Goal: Information Seeking & Learning: Compare options

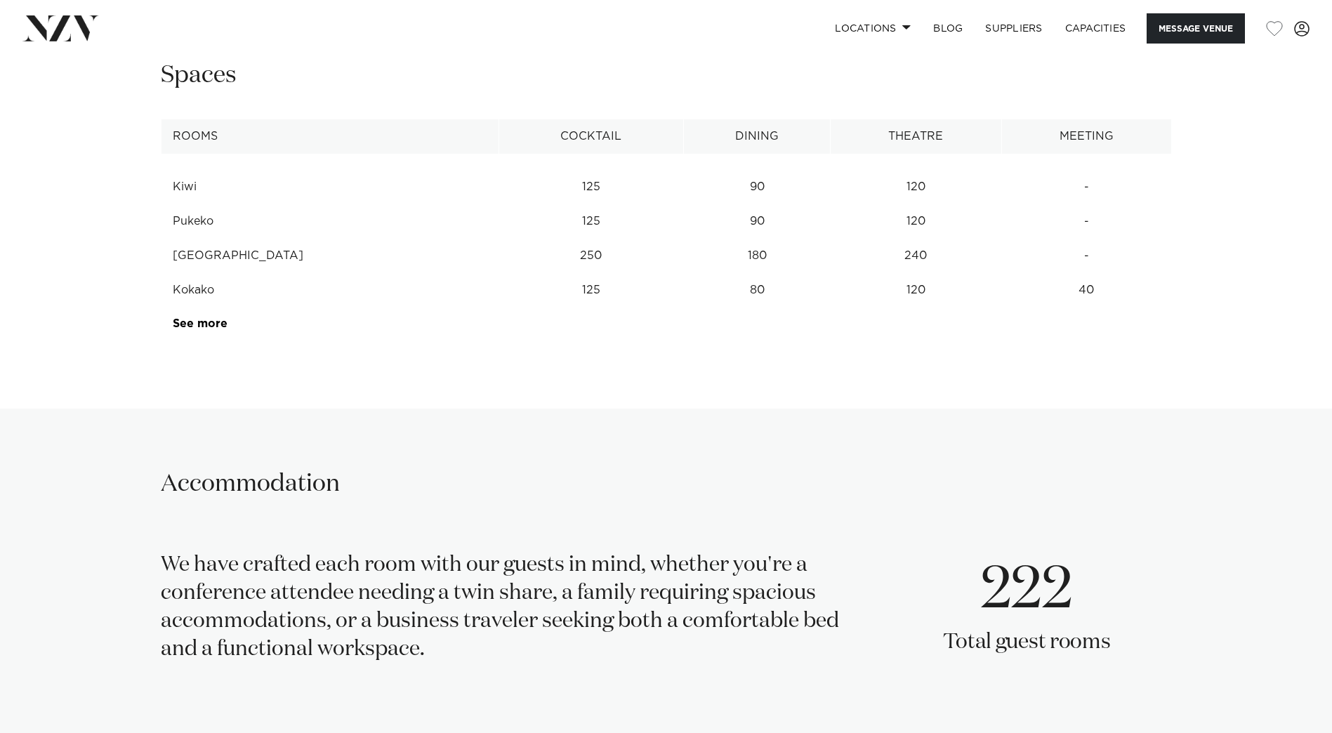
scroll to position [1967, 0]
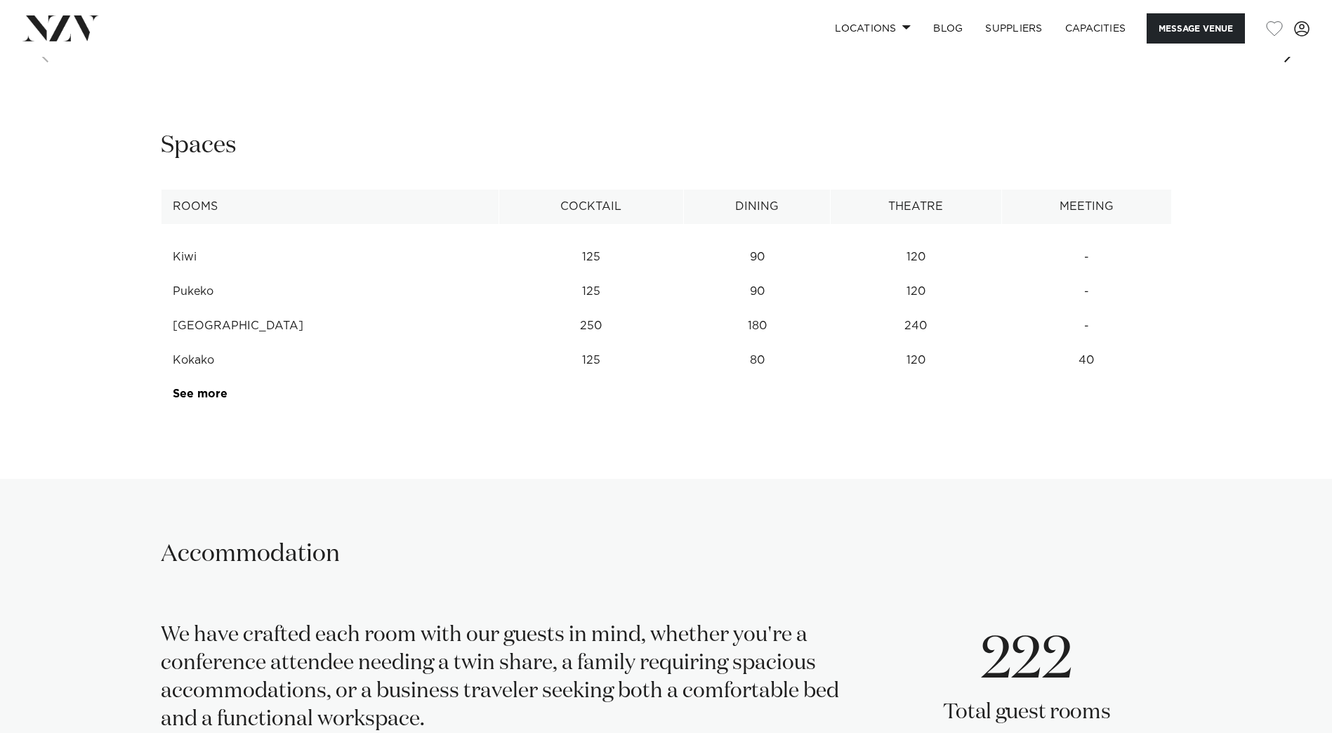
click at [206, 384] on td "See more" at bounding box center [228, 394] width 133 height 34
click at [204, 398] on link "See more" at bounding box center [228, 393] width 110 height 11
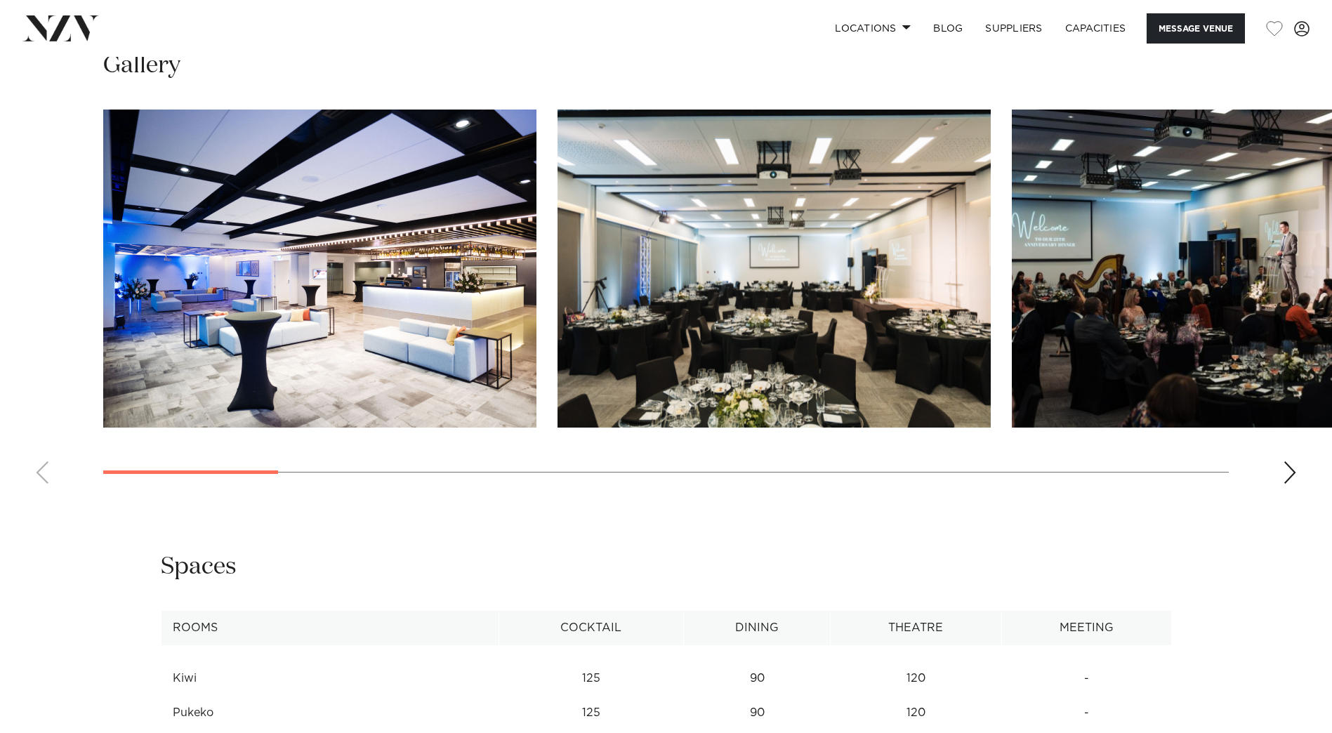
scroll to position [1124, 0]
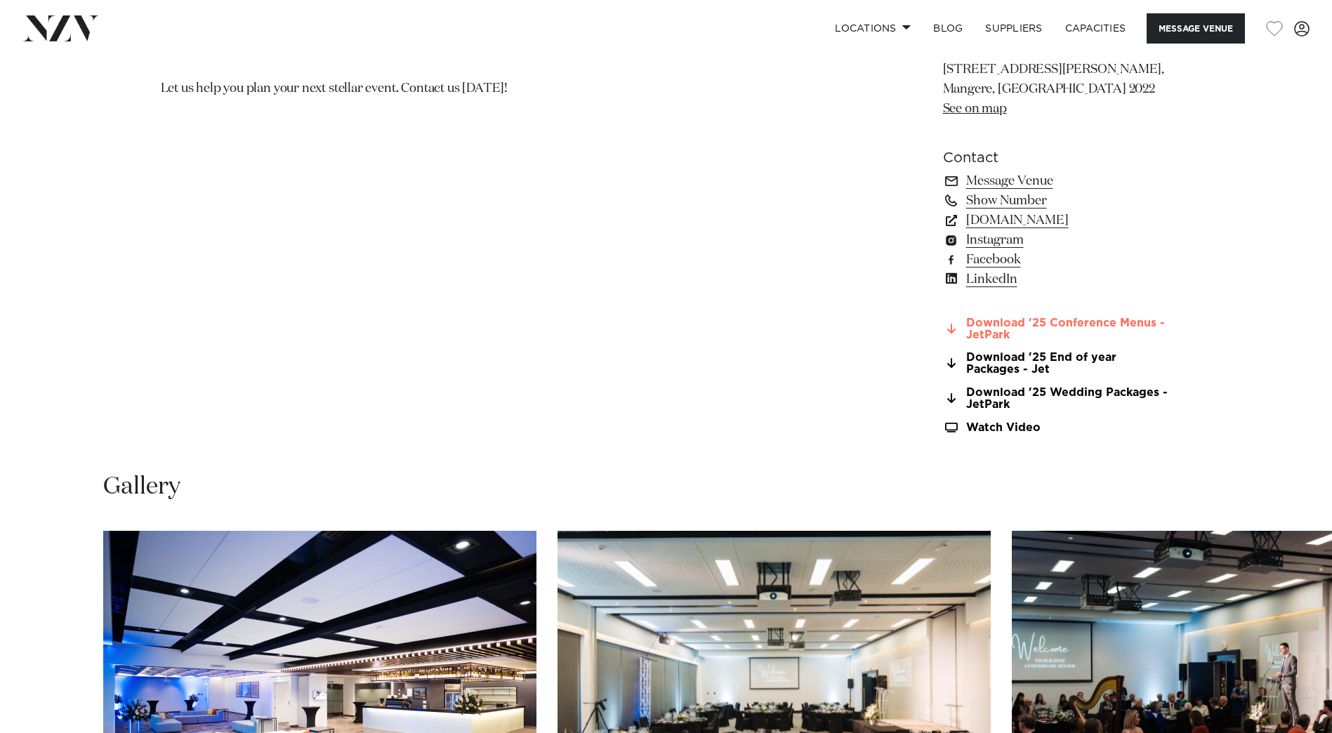
click at [1050, 324] on link "Download '25 Conference Menus - JetPark" at bounding box center [1057, 329] width 229 height 24
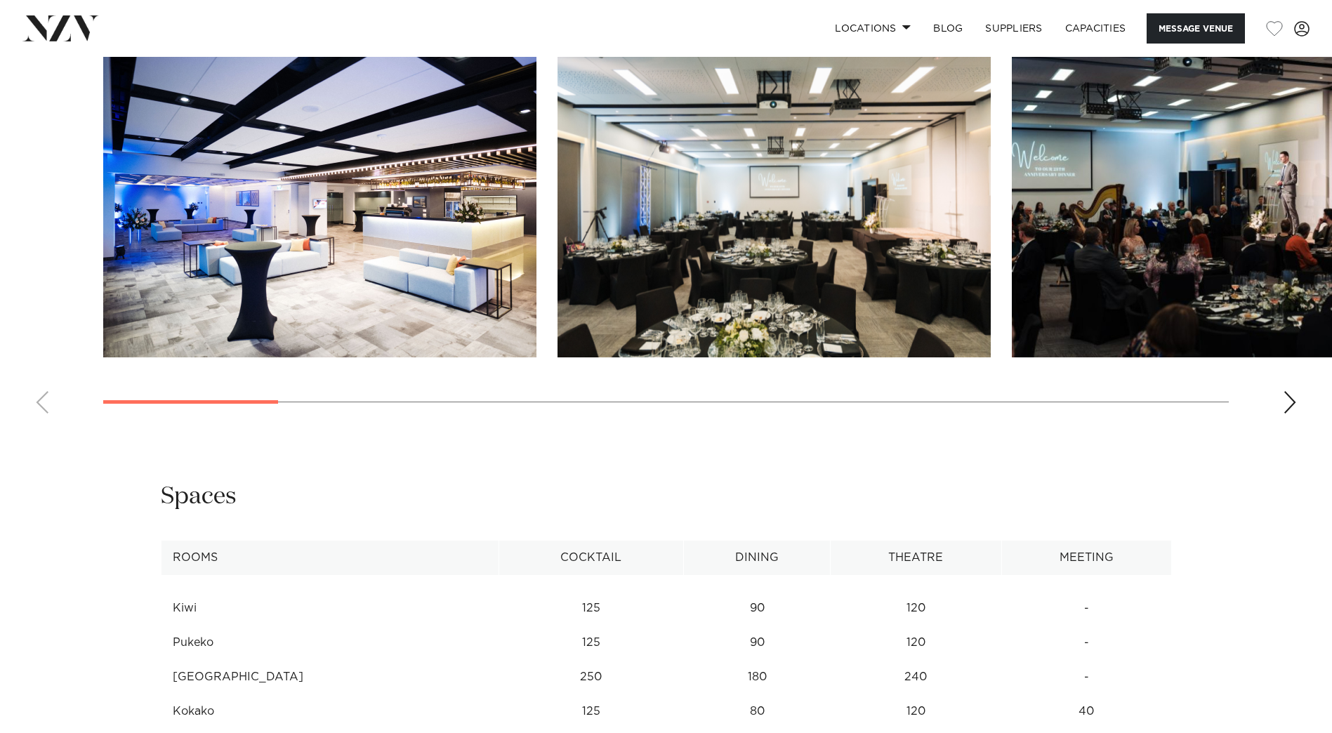
scroll to position [1475, 0]
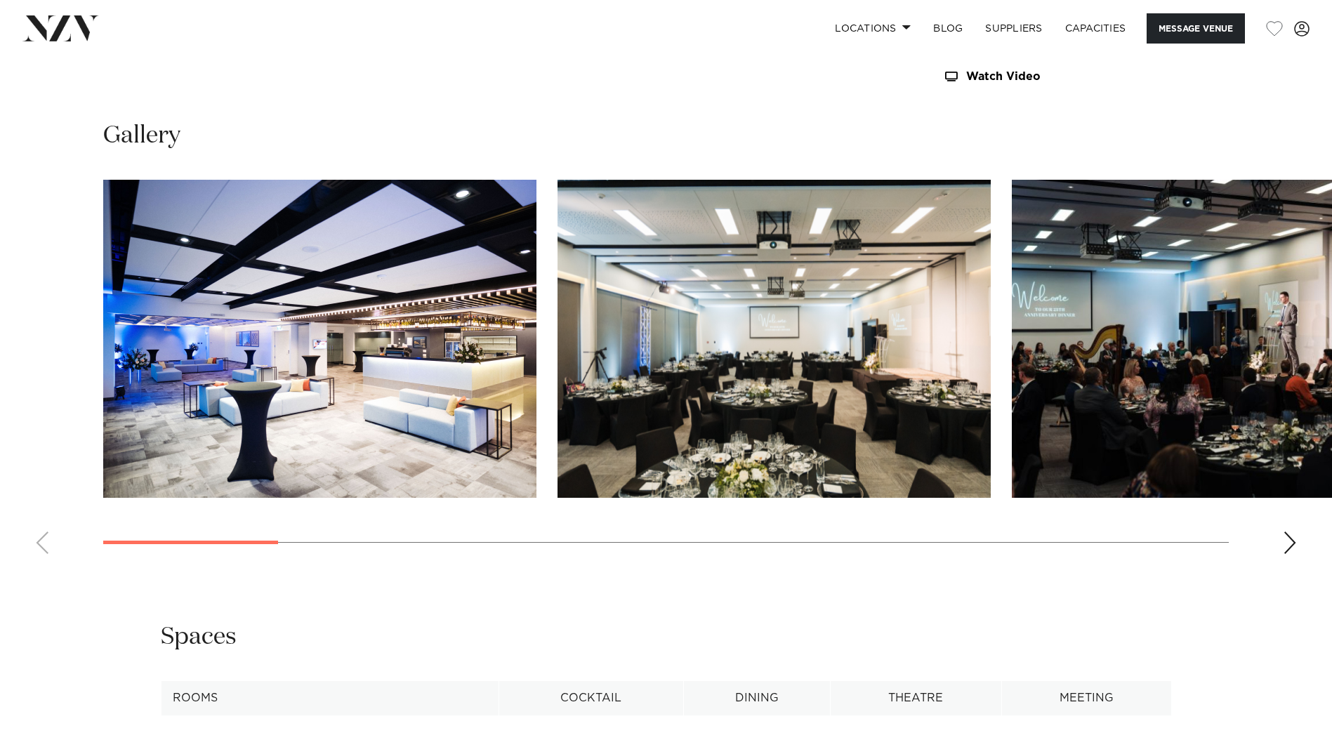
click at [1061, 549] on div "Next slide" at bounding box center [1290, 543] width 14 height 22
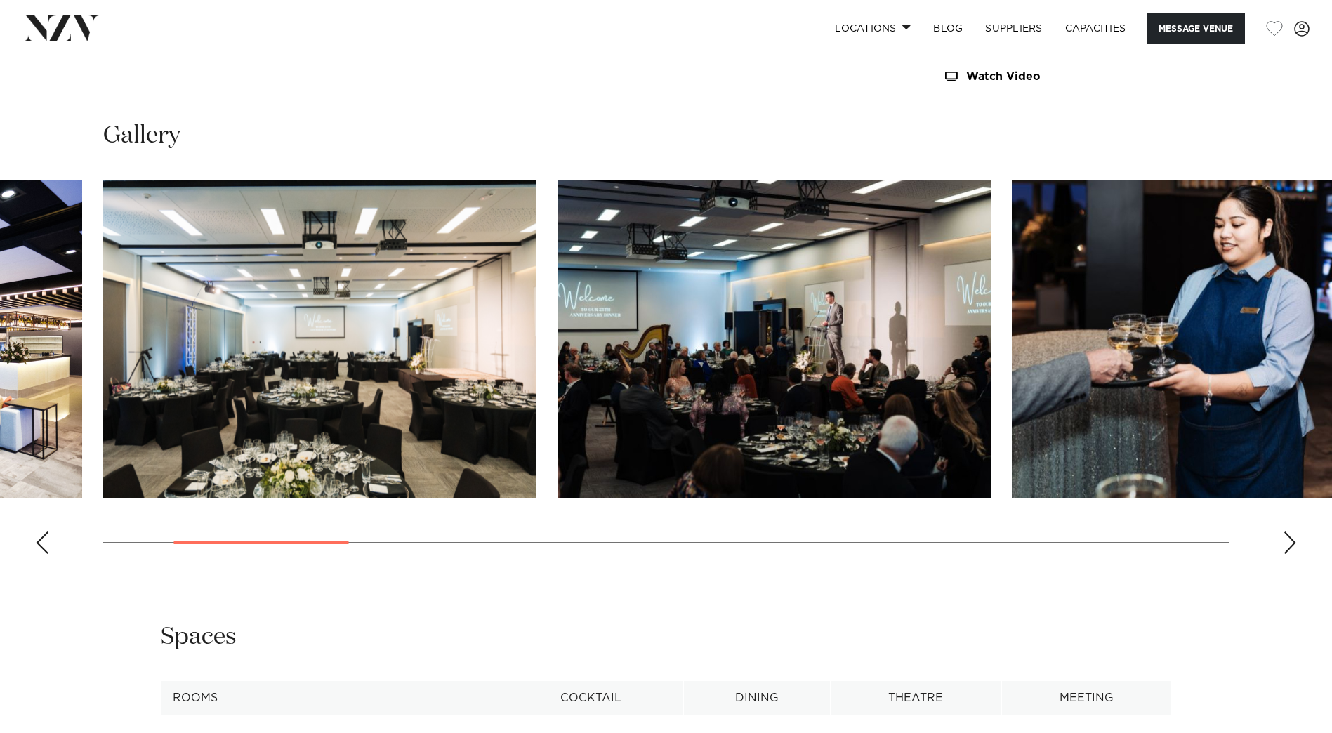
click at [1061, 549] on div "Next slide" at bounding box center [1290, 543] width 14 height 22
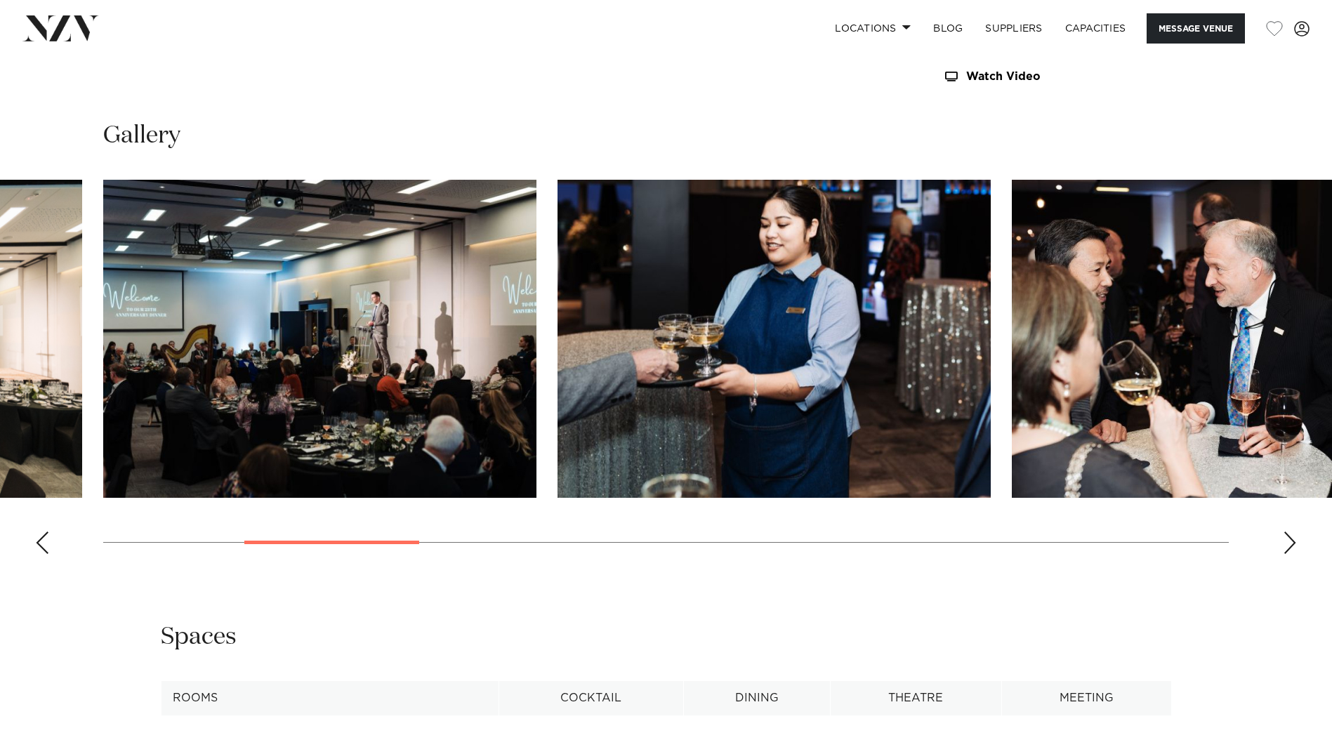
click at [1061, 549] on div "Next slide" at bounding box center [1290, 543] width 14 height 22
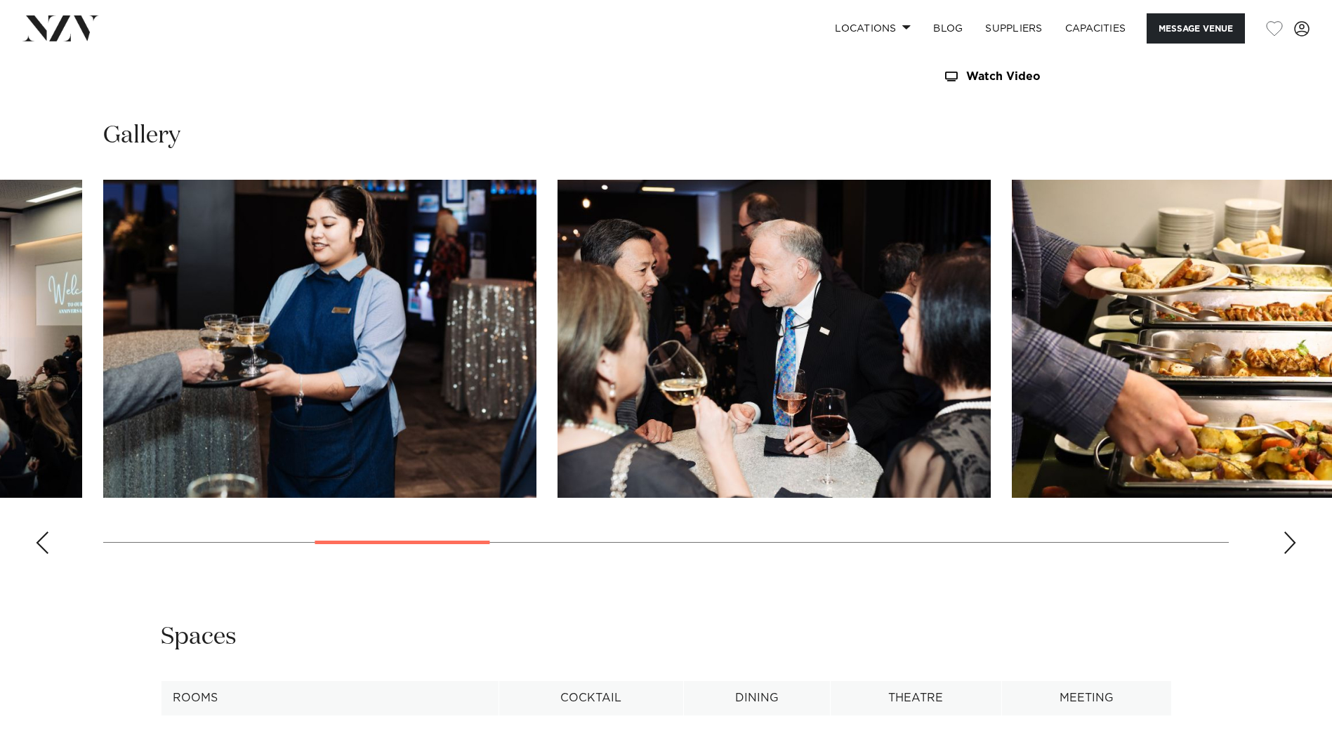
click at [1061, 549] on div "Next slide" at bounding box center [1290, 543] width 14 height 22
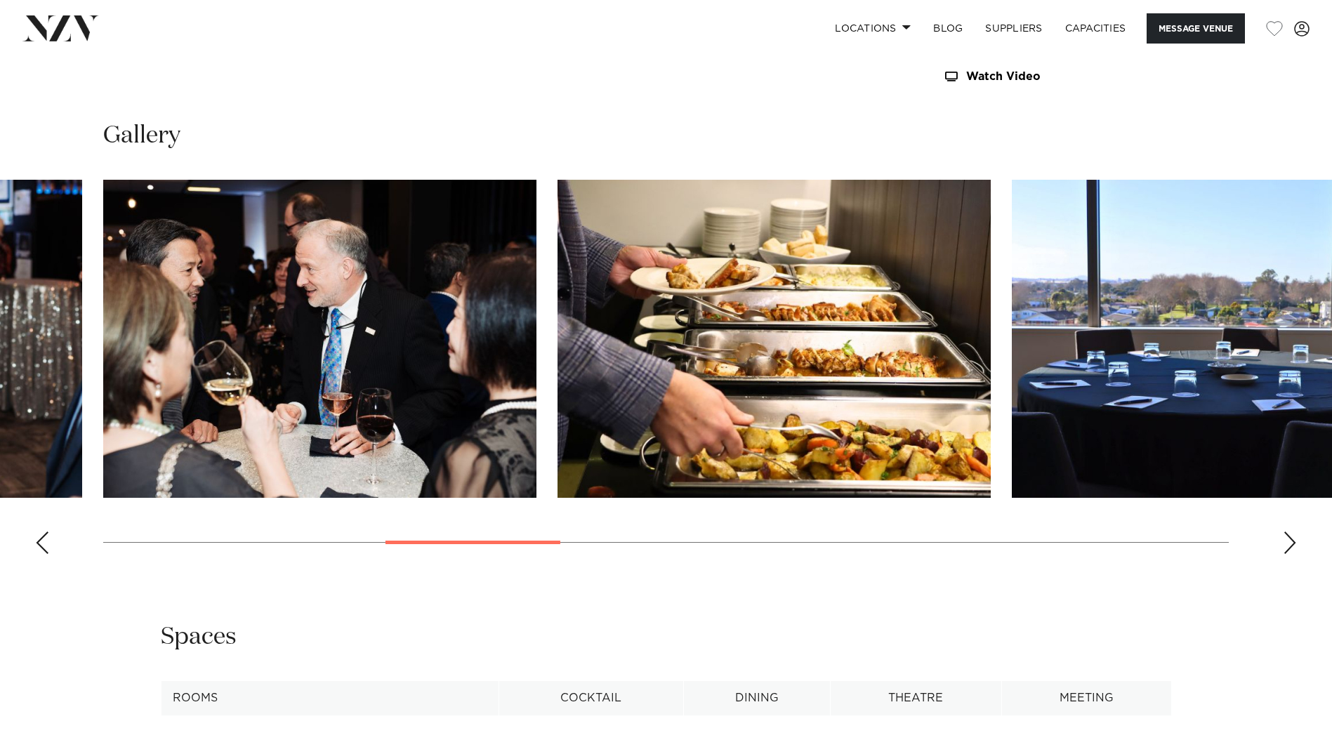
click at [1061, 546] on div "Next slide" at bounding box center [1290, 543] width 14 height 22
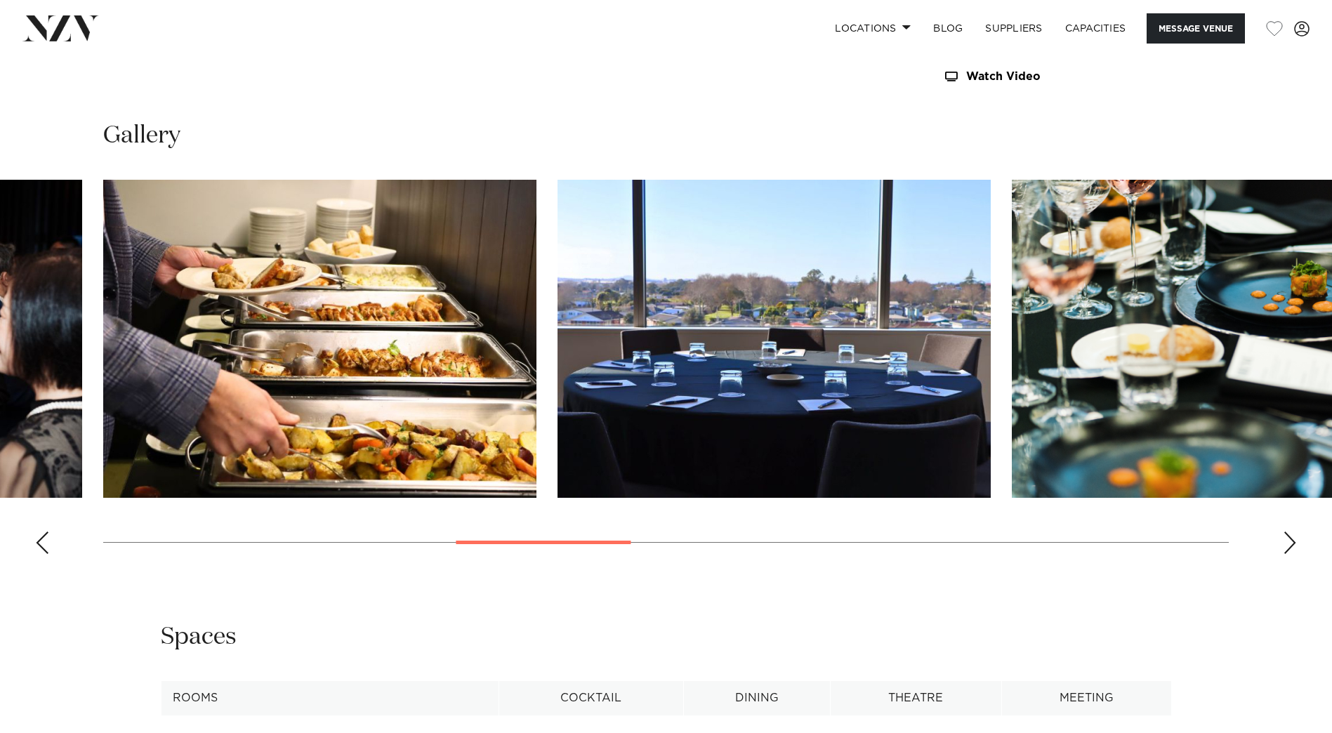
click at [1061, 546] on div "Next slide" at bounding box center [1290, 543] width 14 height 22
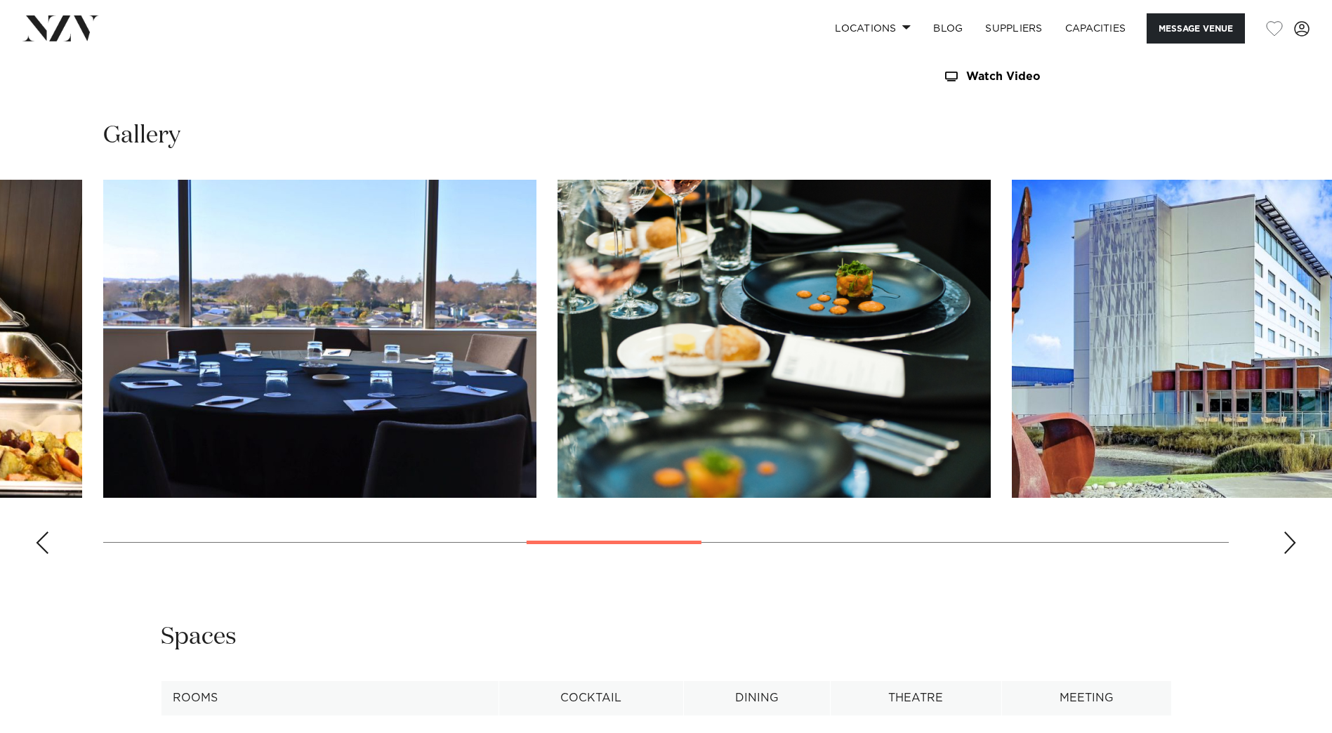
click at [1061, 546] on div "Next slide" at bounding box center [1290, 543] width 14 height 22
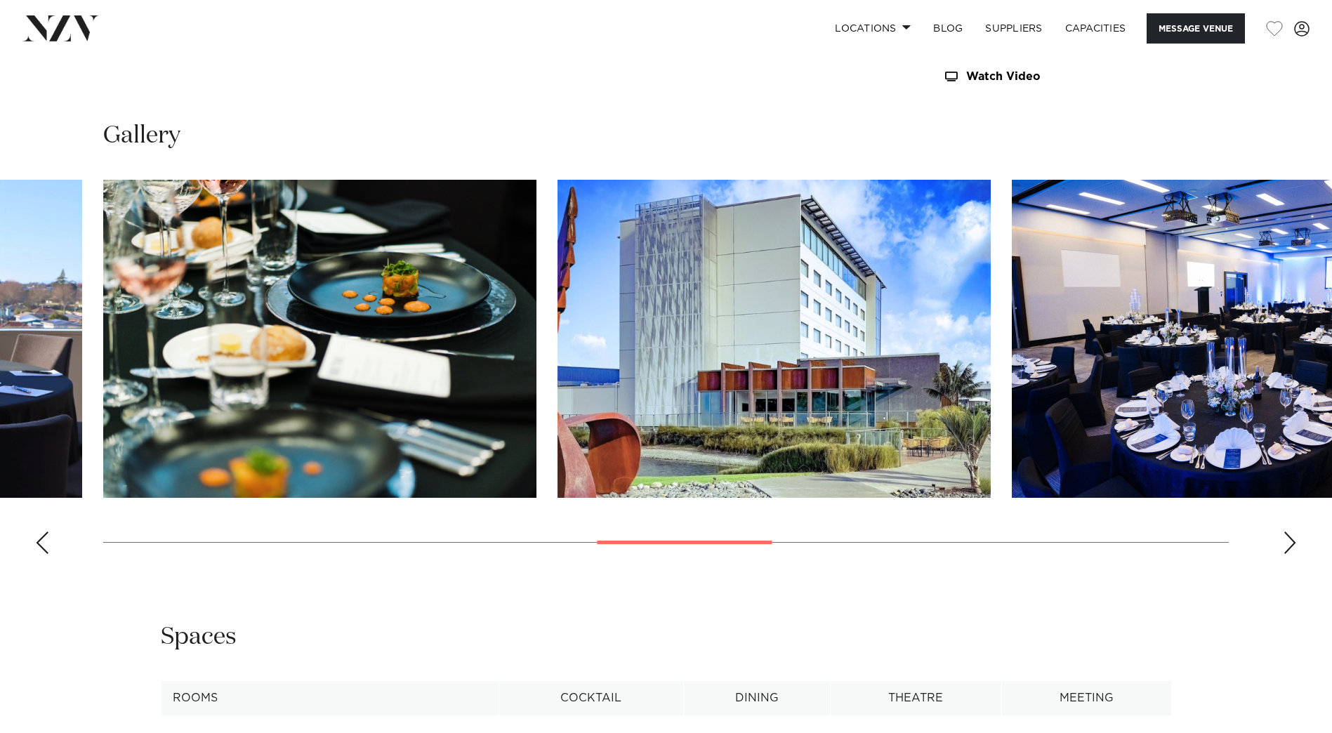
click at [1061, 546] on div "Next slide" at bounding box center [1290, 543] width 14 height 22
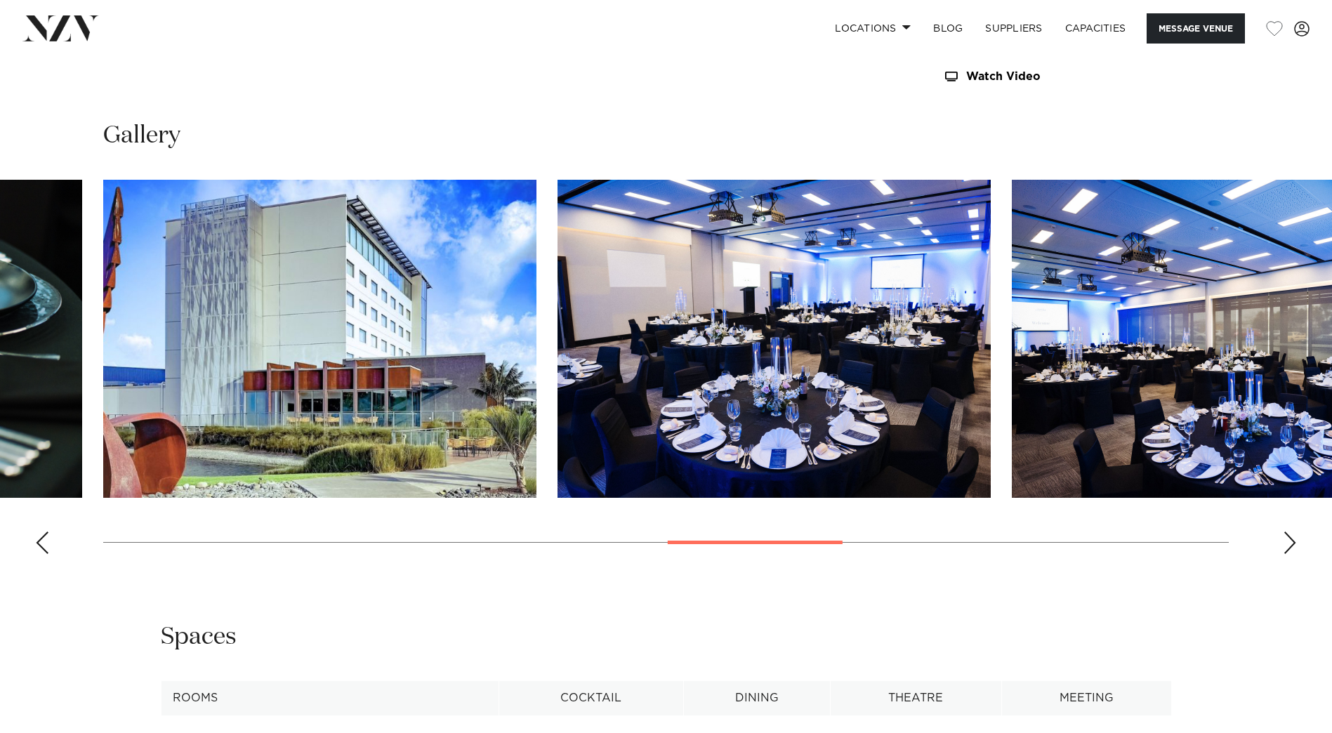
click at [1061, 542] on swiper-container at bounding box center [666, 373] width 1332 height 386
click at [1061, 542] on div "Next slide" at bounding box center [1290, 543] width 14 height 22
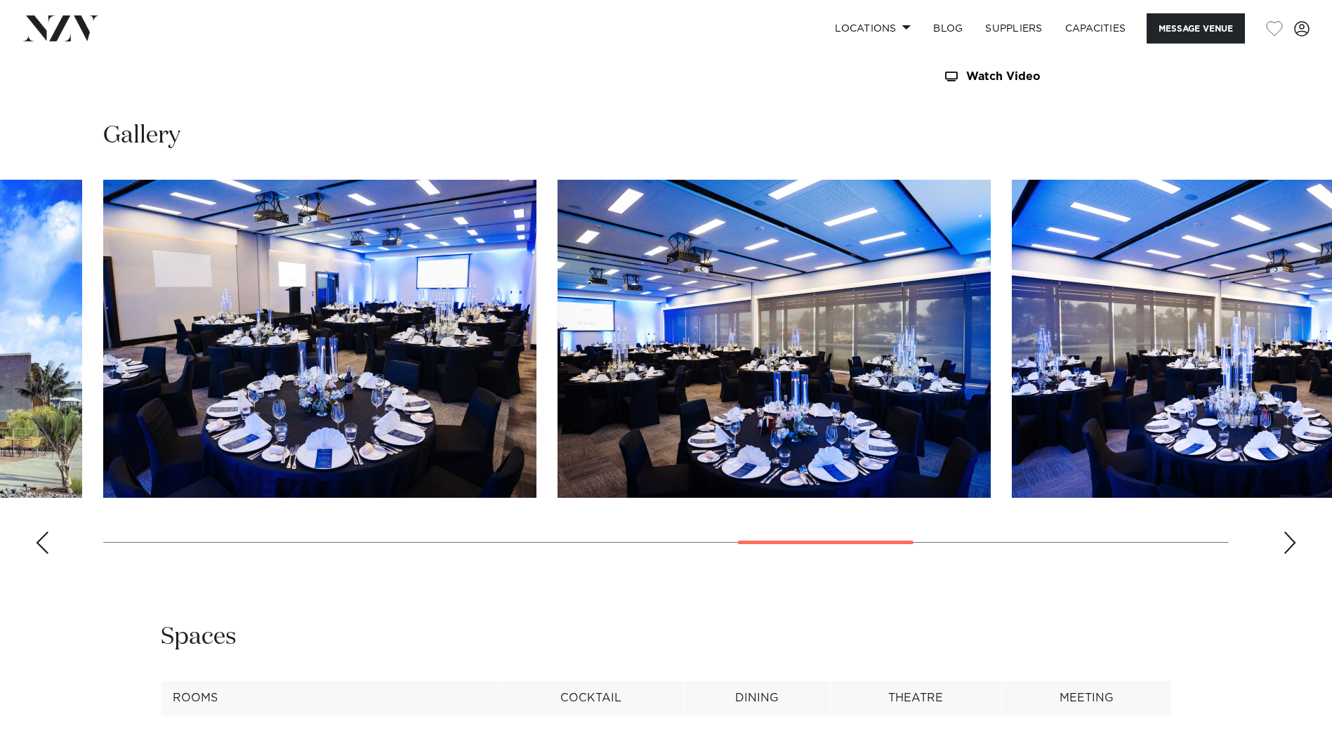
click at [1061, 542] on div "Next slide" at bounding box center [1290, 543] width 14 height 22
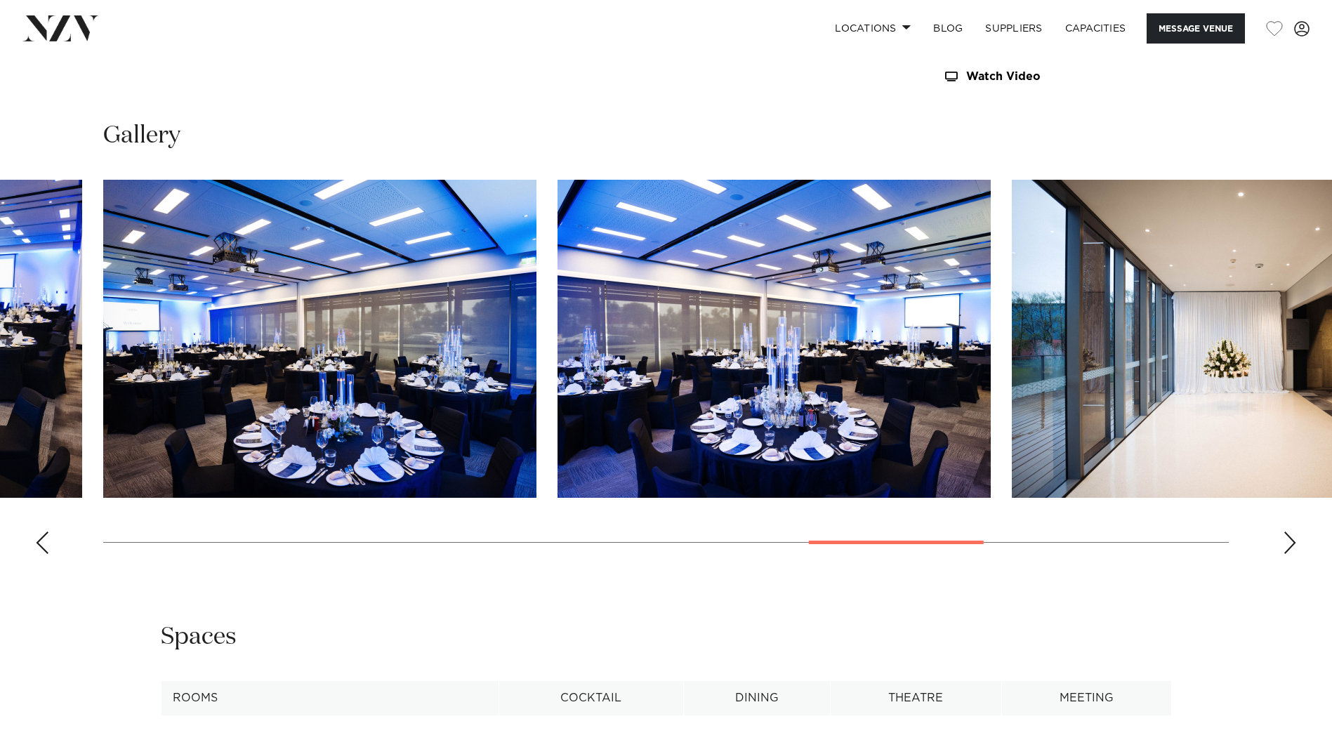
click at [1061, 542] on div "Next slide" at bounding box center [1290, 543] width 14 height 22
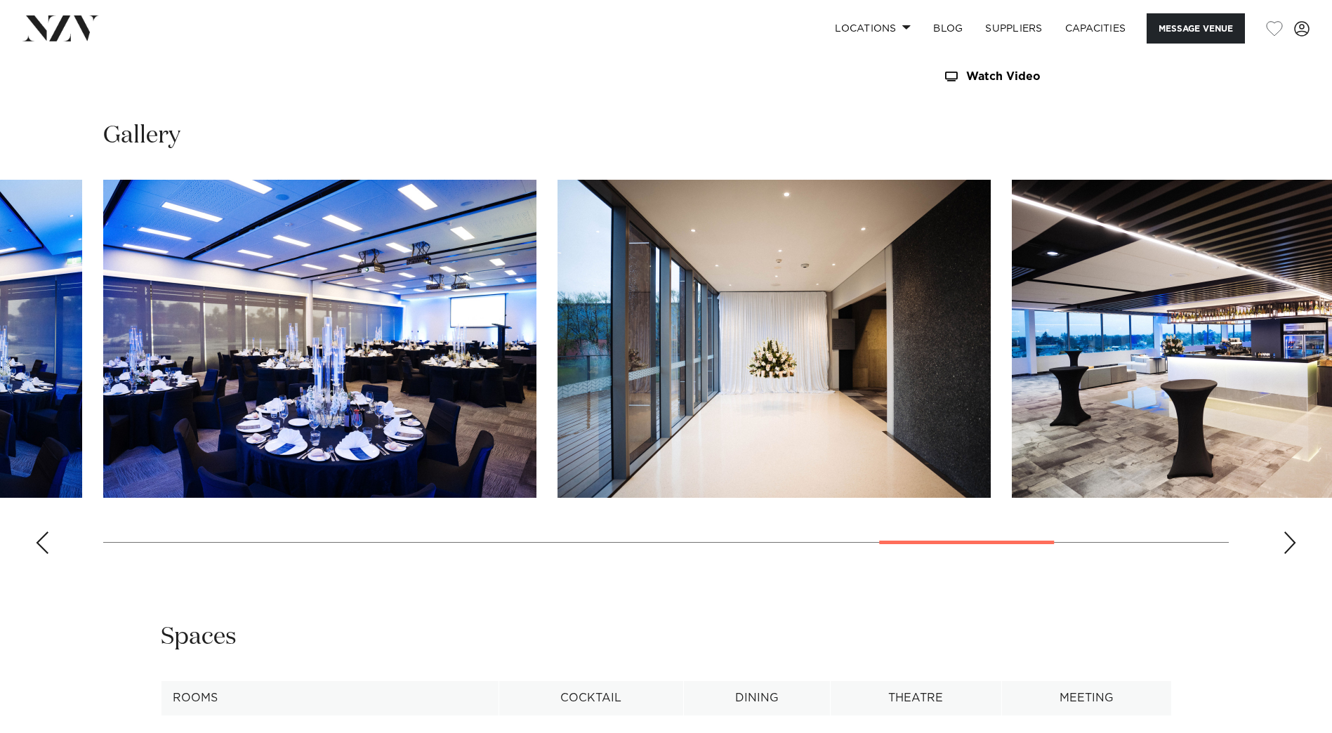
click at [1061, 542] on div "Next slide" at bounding box center [1290, 543] width 14 height 22
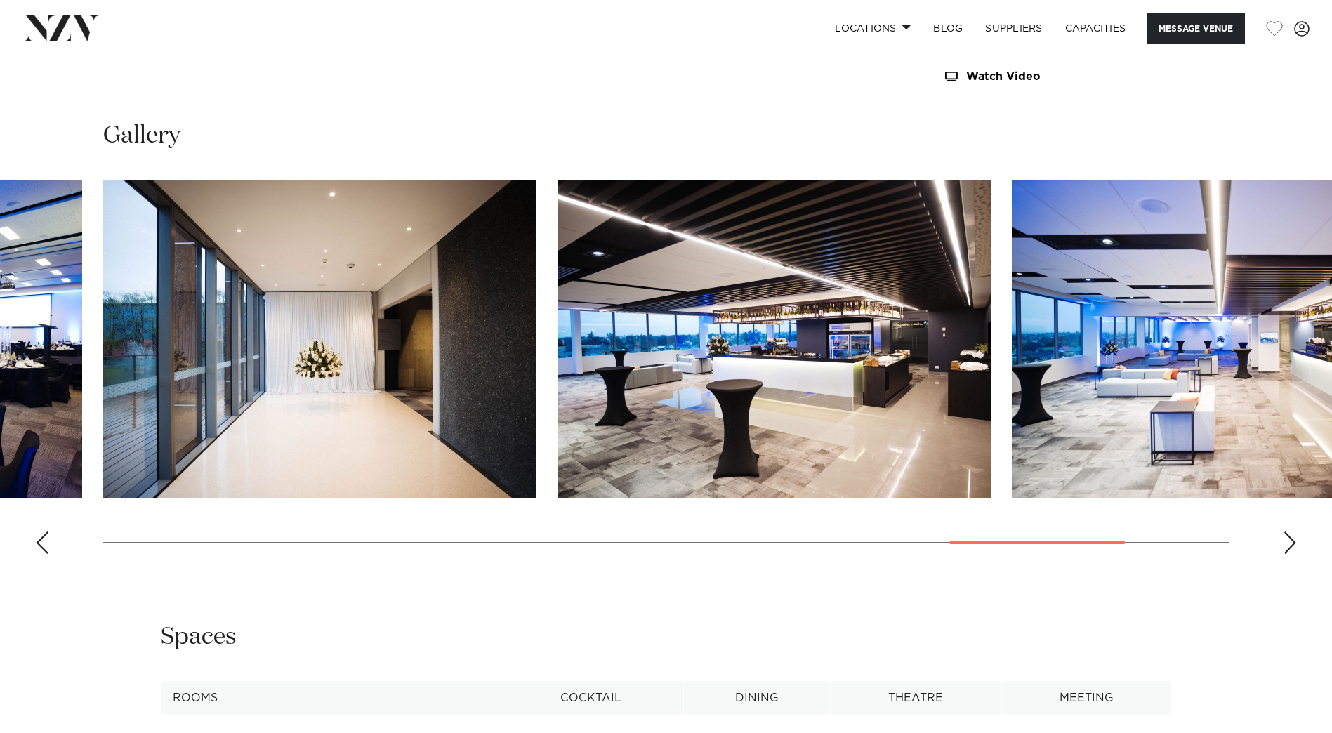
click at [1061, 542] on div "Next slide" at bounding box center [1290, 543] width 14 height 22
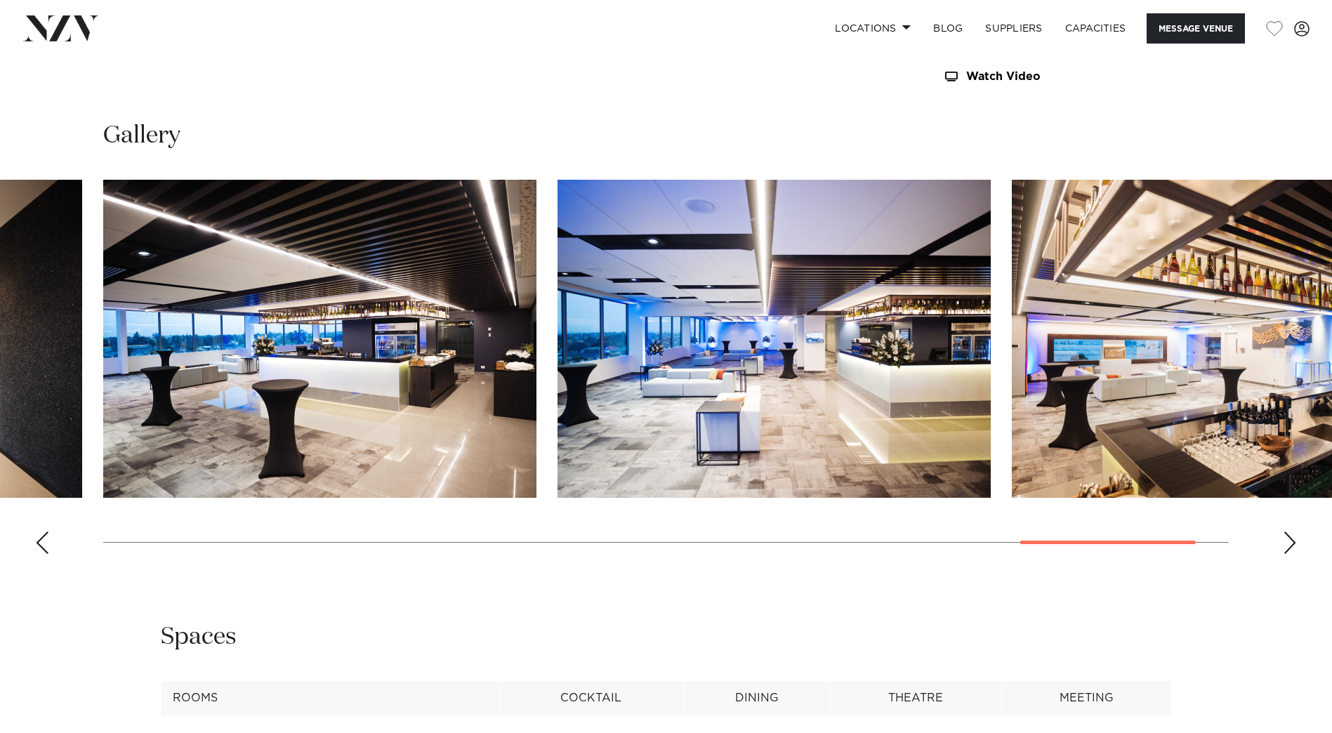
click at [1061, 542] on div "Next slide" at bounding box center [1290, 543] width 14 height 22
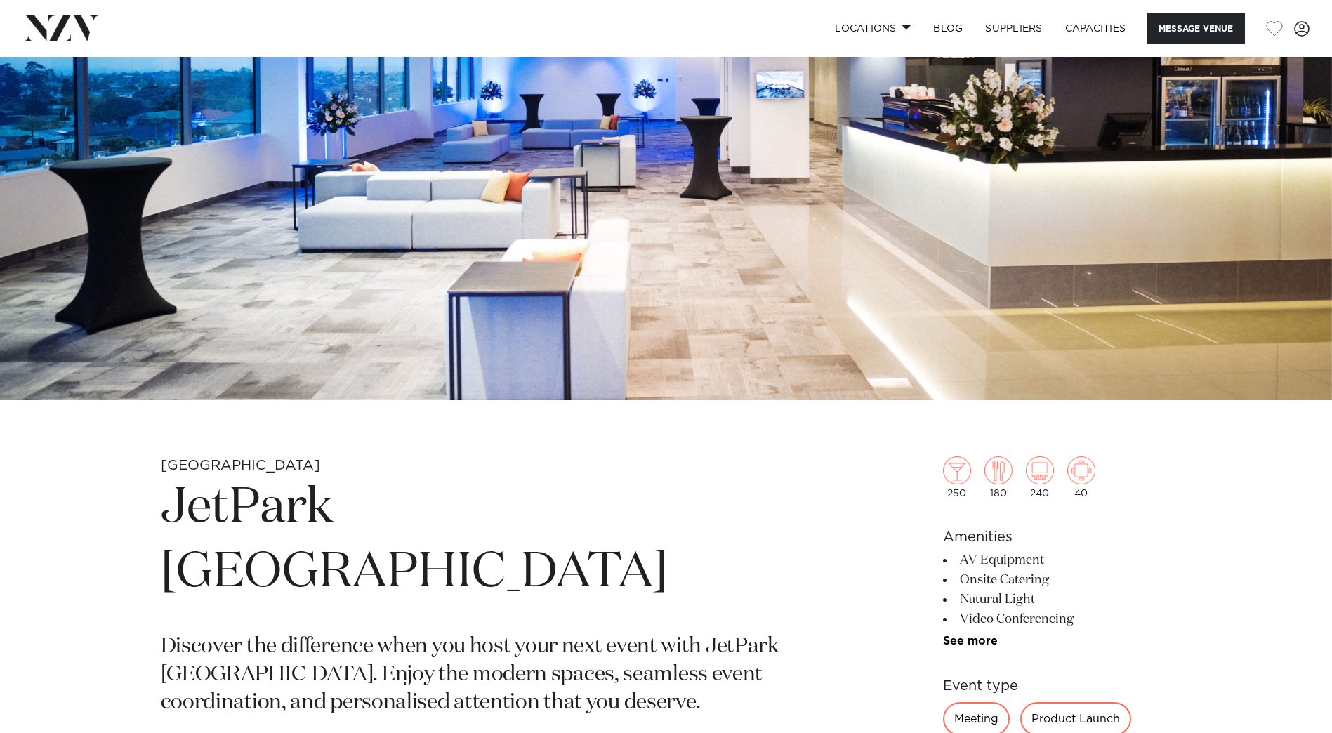
scroll to position [0, 0]
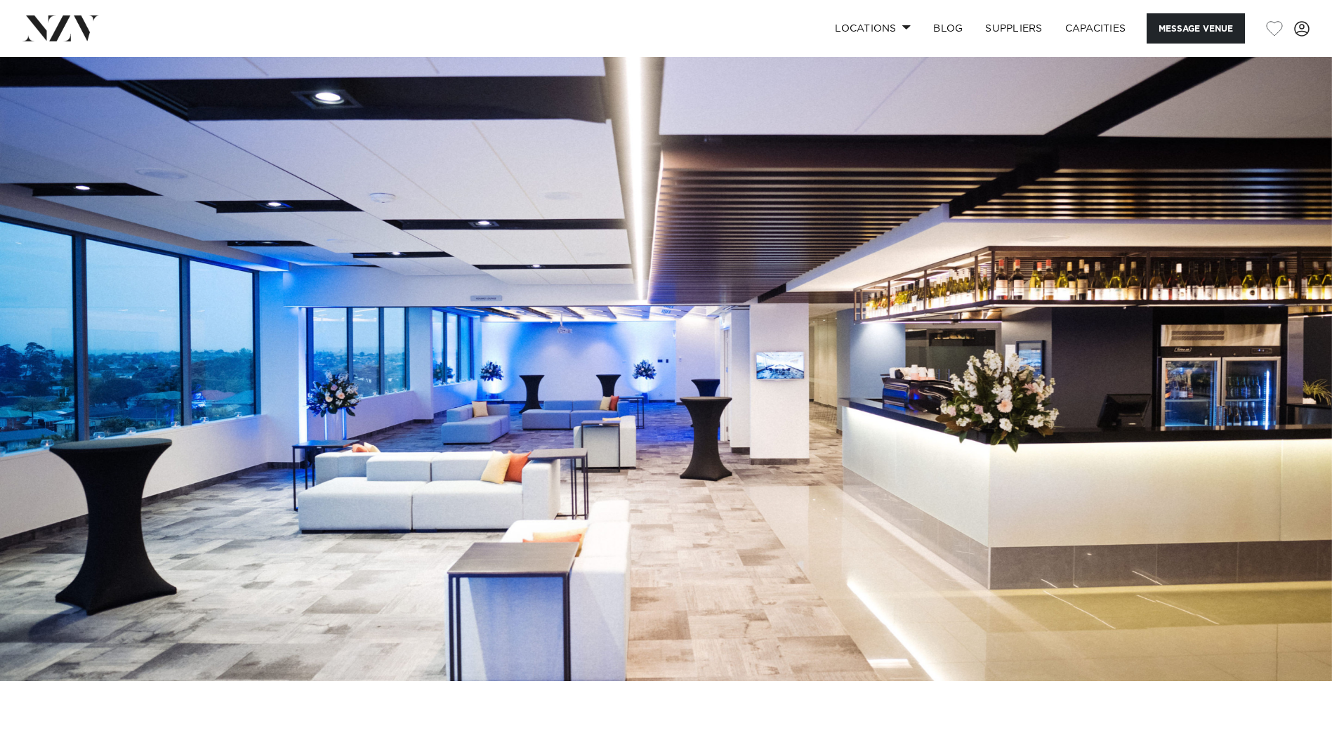
click at [82, 34] on img at bounding box center [60, 27] width 77 height 25
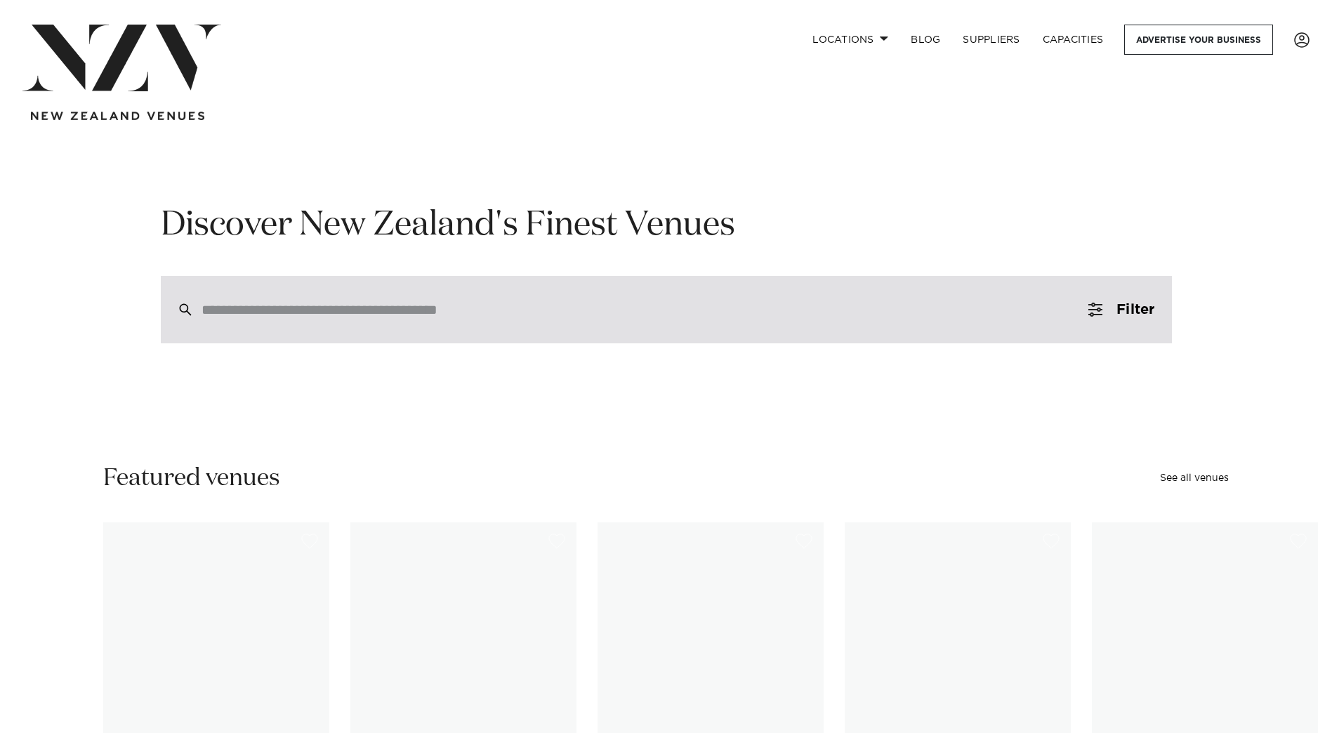
click at [561, 306] on input "search" at bounding box center [637, 309] width 870 height 15
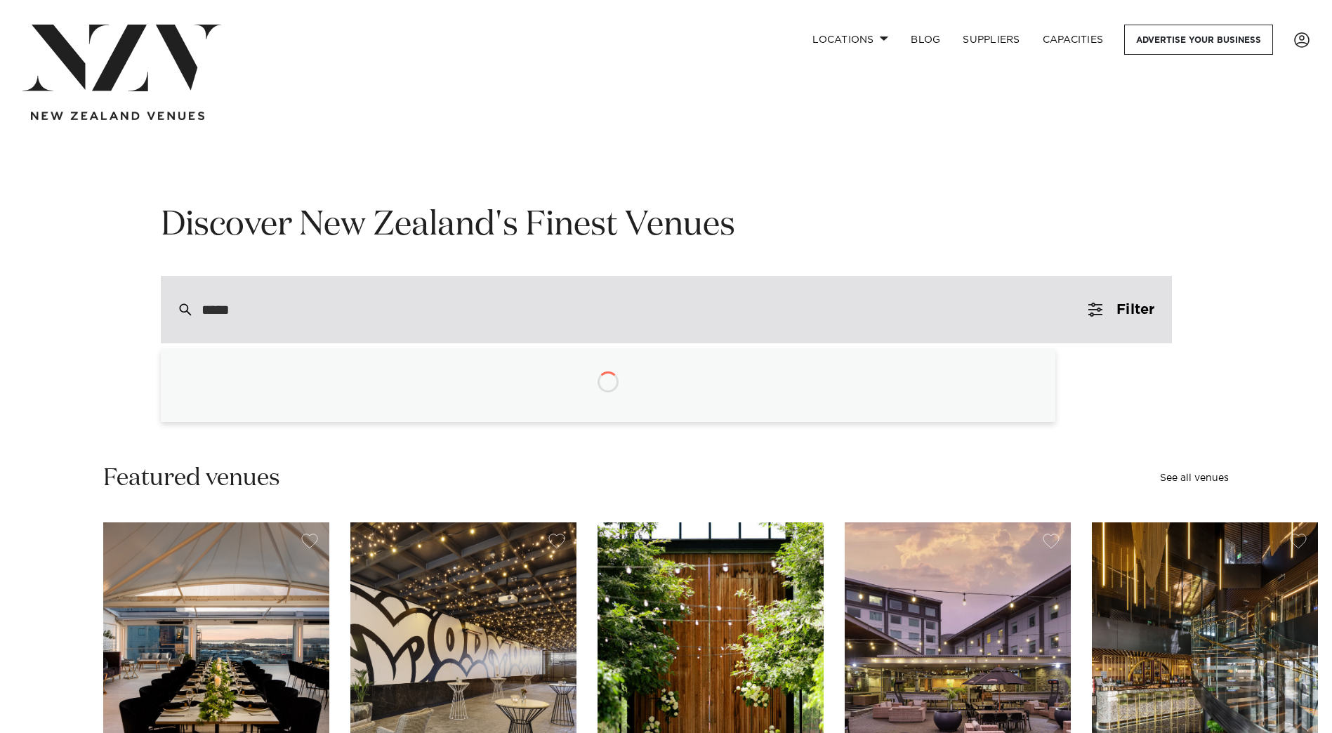
type input "******"
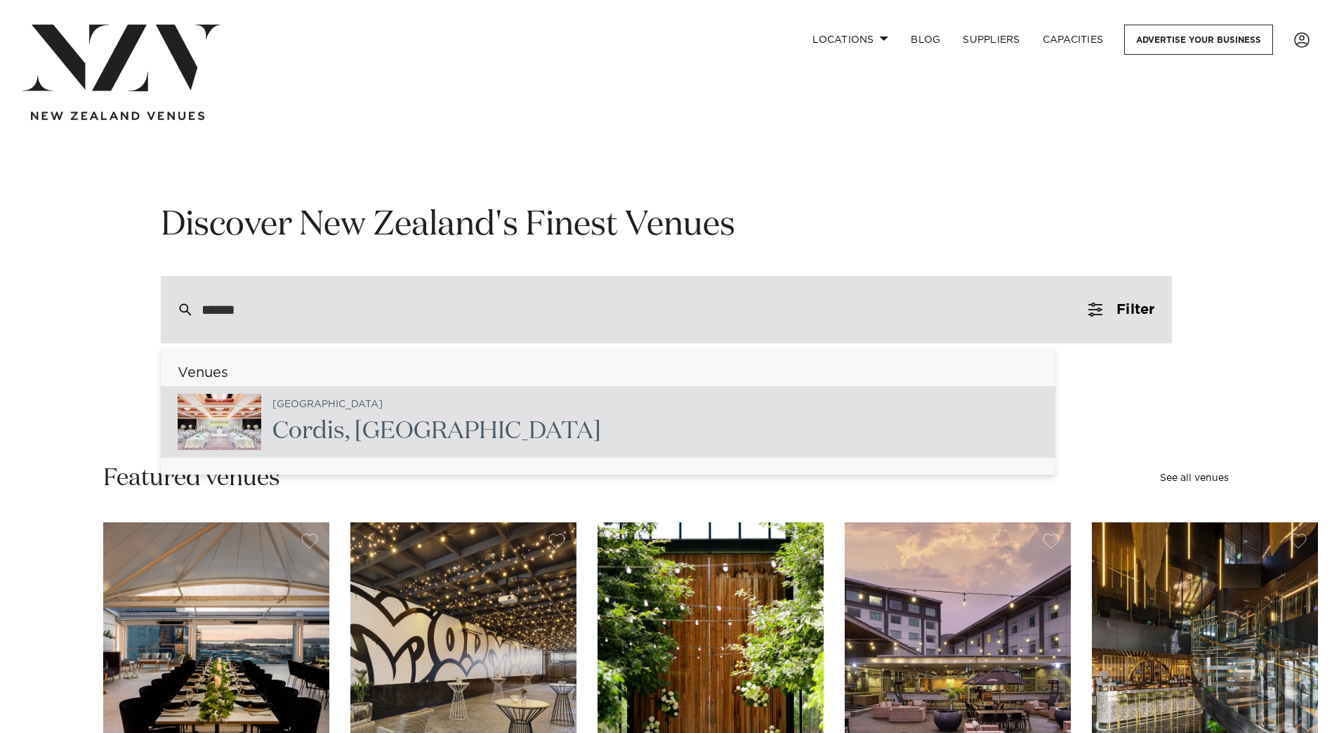
click at [496, 402] on div "Auckland [GEOGRAPHIC_DATA] , [GEOGRAPHIC_DATA]" at bounding box center [608, 422] width 895 height 72
type input "**********"
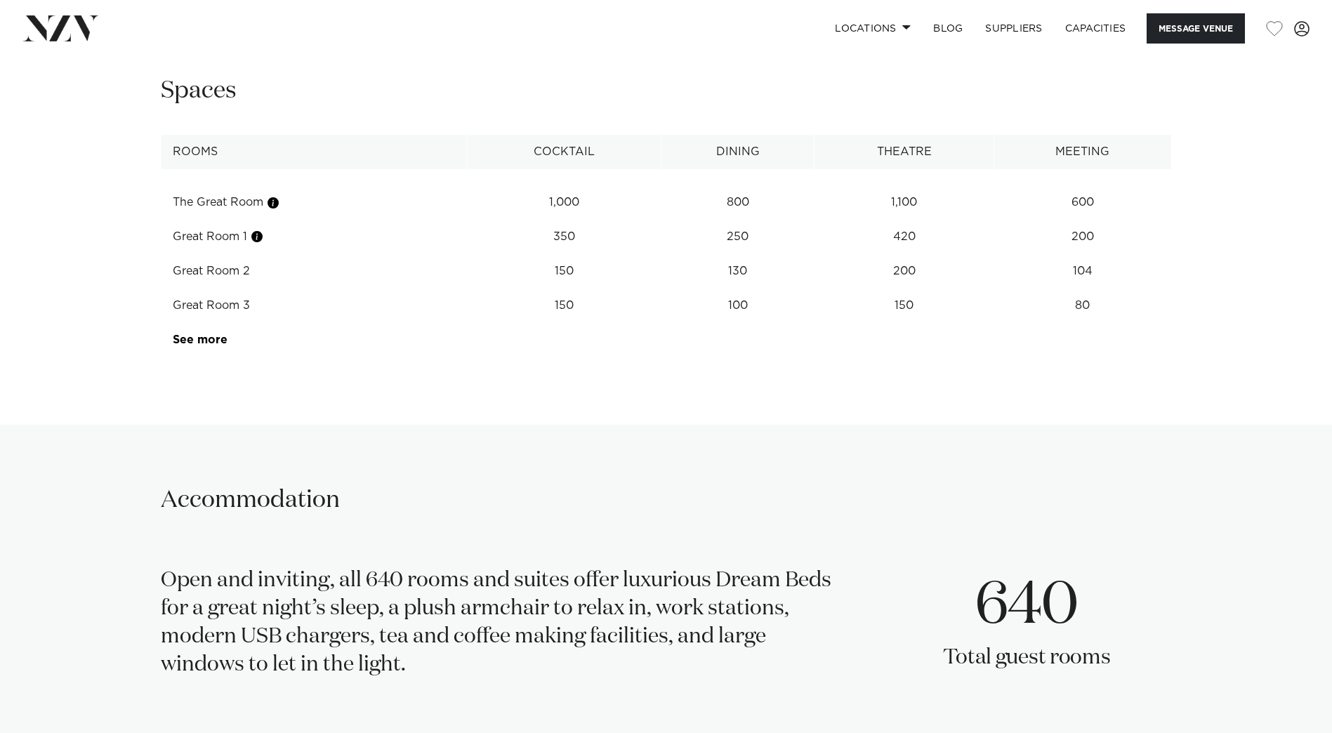
scroll to position [1686, 0]
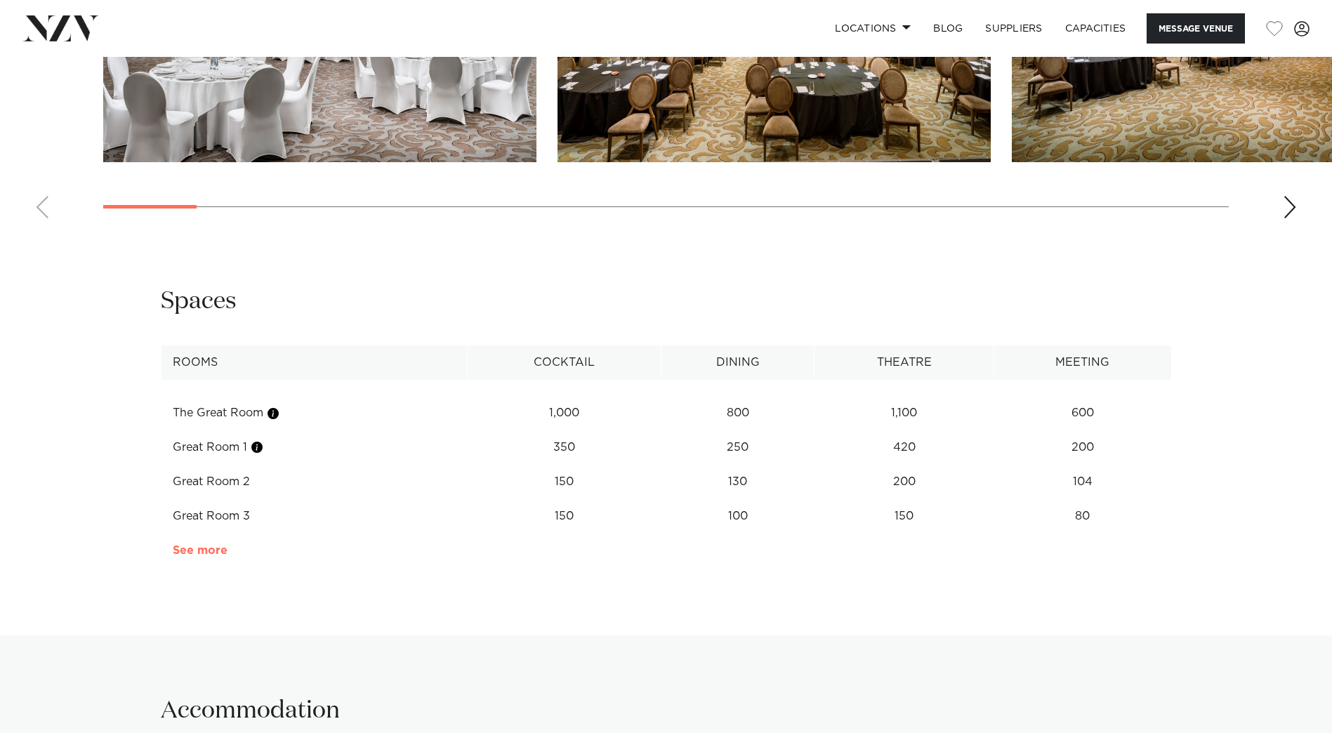
click at [196, 545] on link "See more" at bounding box center [228, 550] width 110 height 11
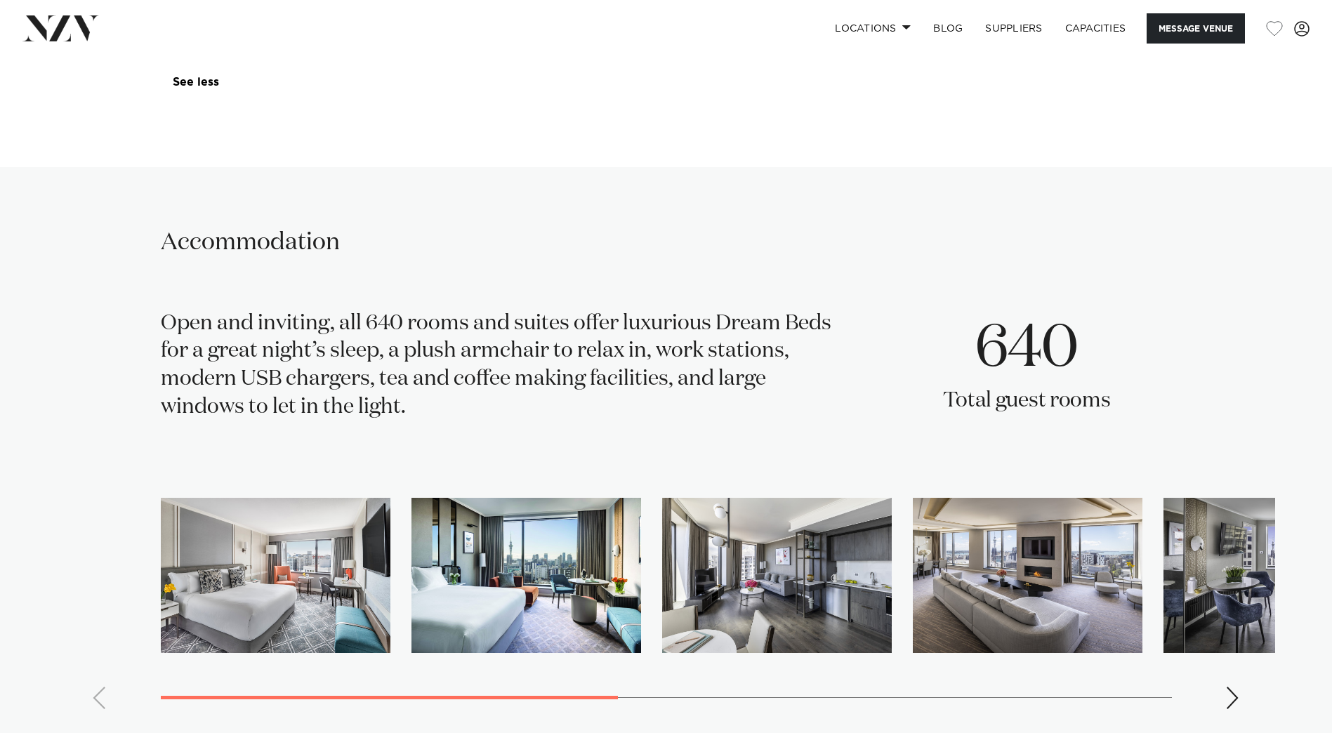
scroll to position [2177, 0]
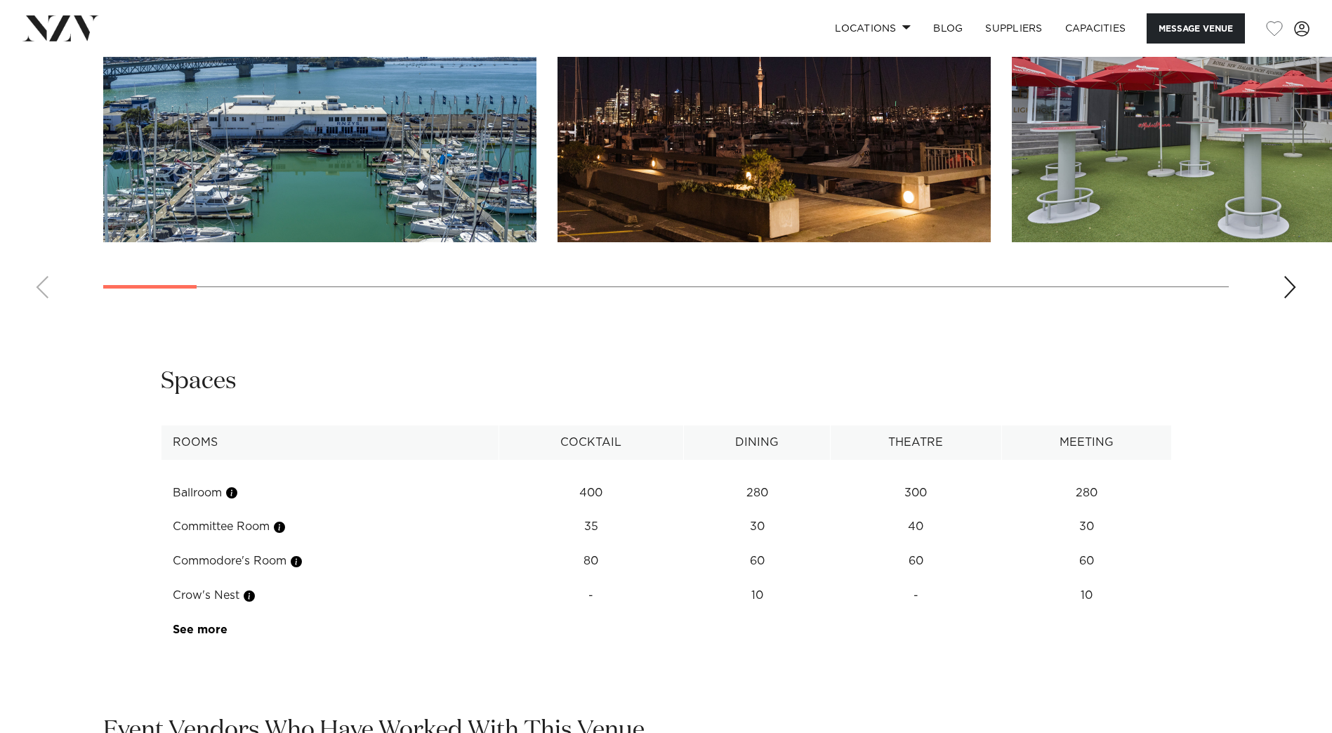
scroll to position [1756, 0]
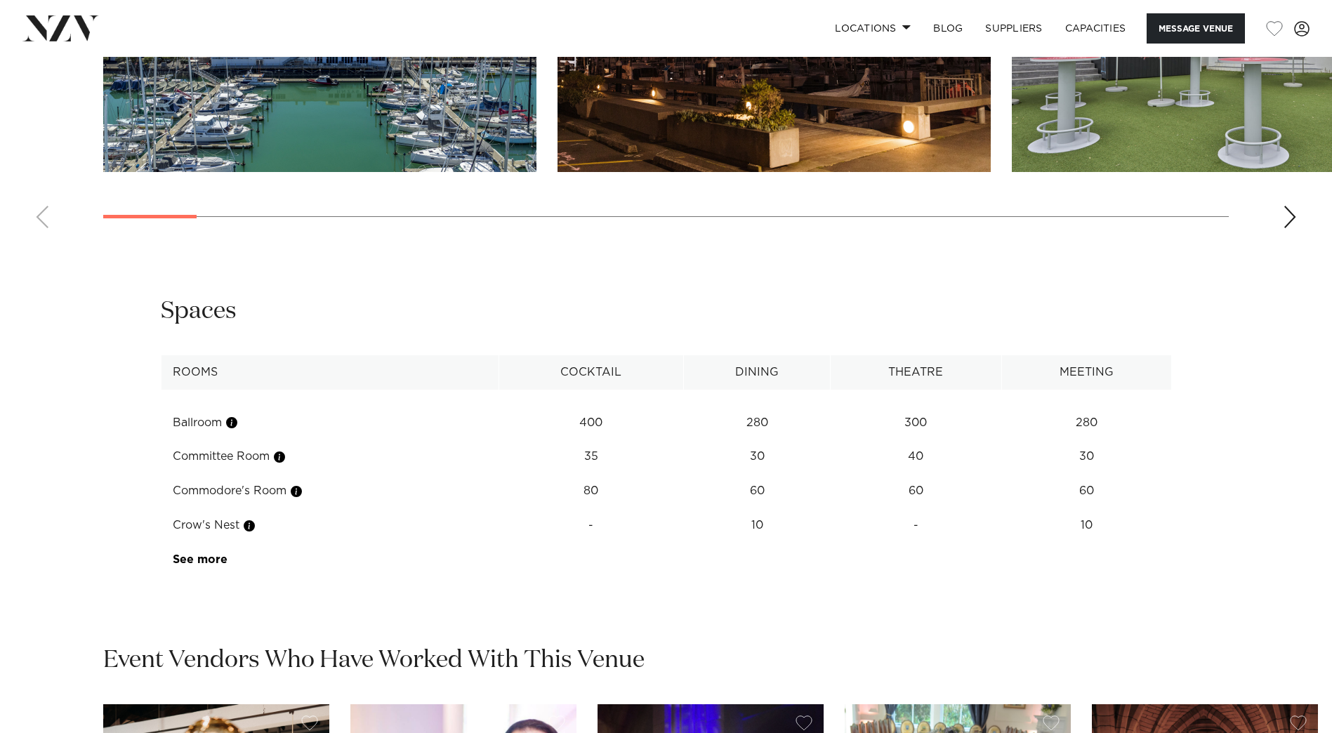
click at [217, 560] on link "See more" at bounding box center [228, 559] width 110 height 11
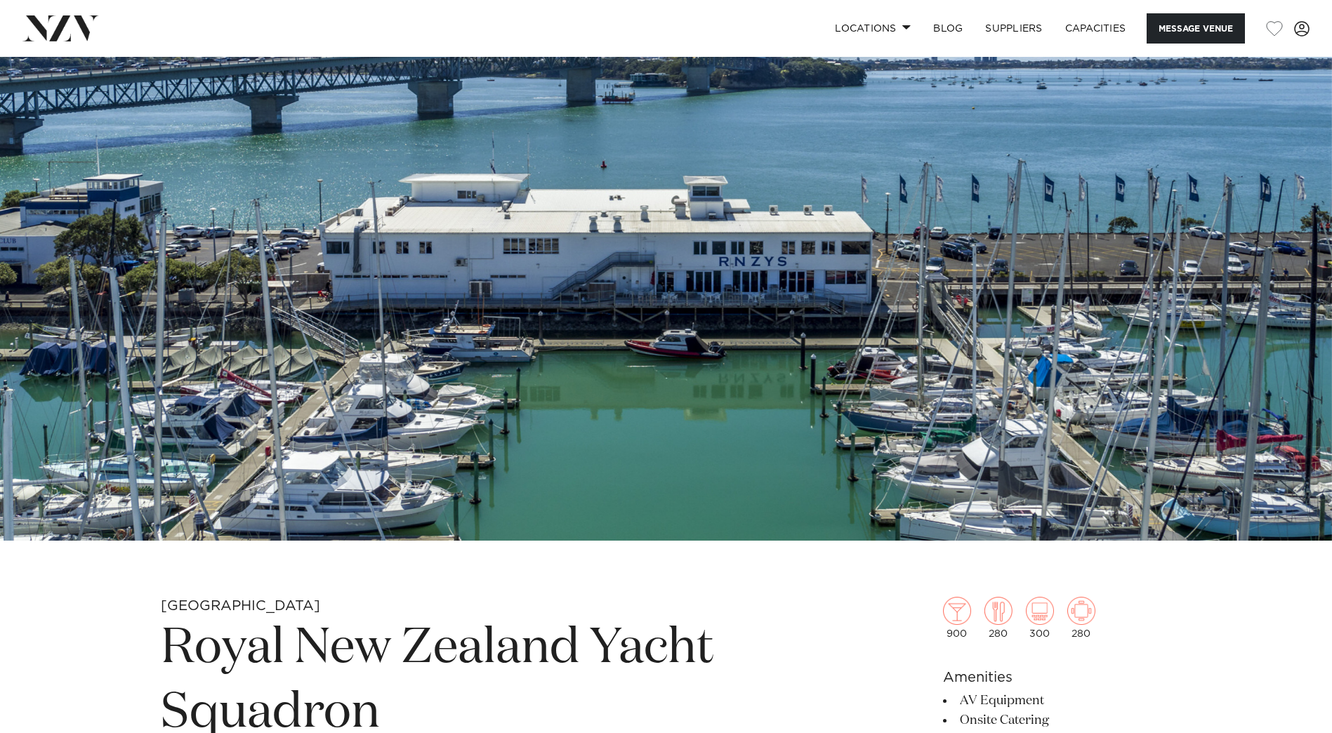
scroll to position [843, 0]
